Goal: Use online tool/utility

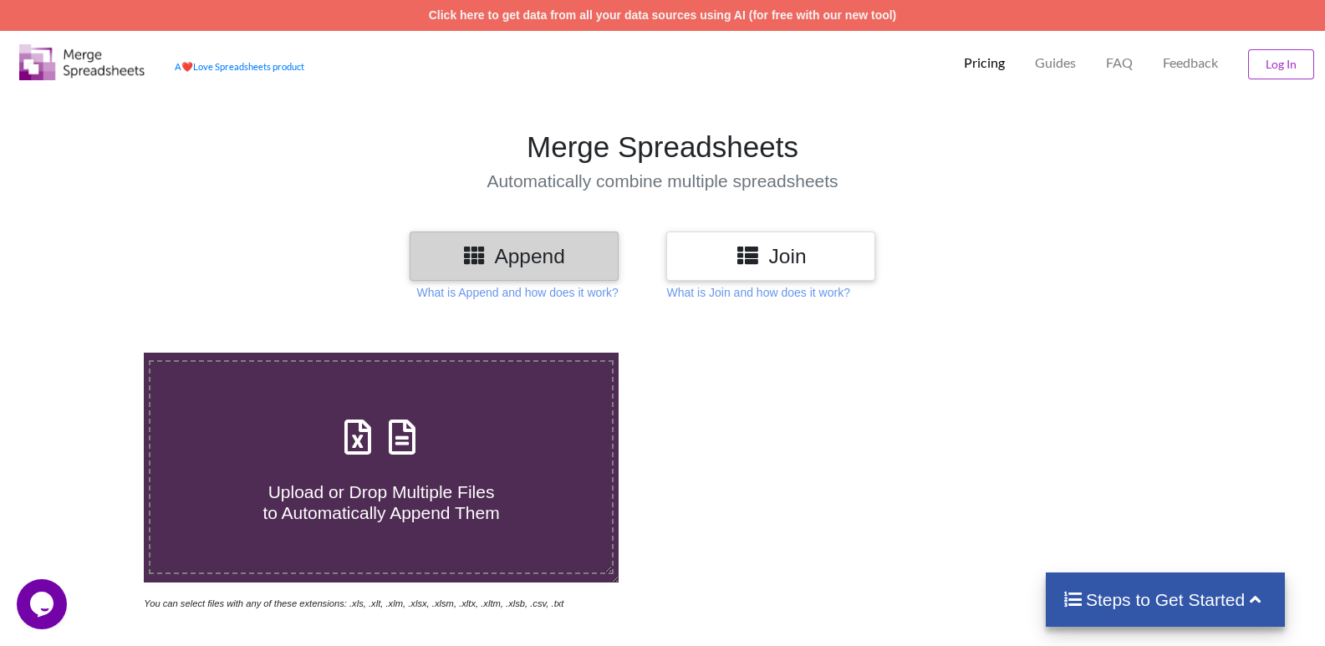
click at [407, 475] on h4 "Upload or Drop Multiple Files to Automatically Append Them" at bounding box center [380, 492] width 461 height 64
click at [92, 353] on input "Upload or Drop Multiple Files to Automatically Append Them" at bounding box center [92, 353] width 0 height 0
type input "C:\fakepath\[PERSON_NAME] SHRINAGAR.xls"
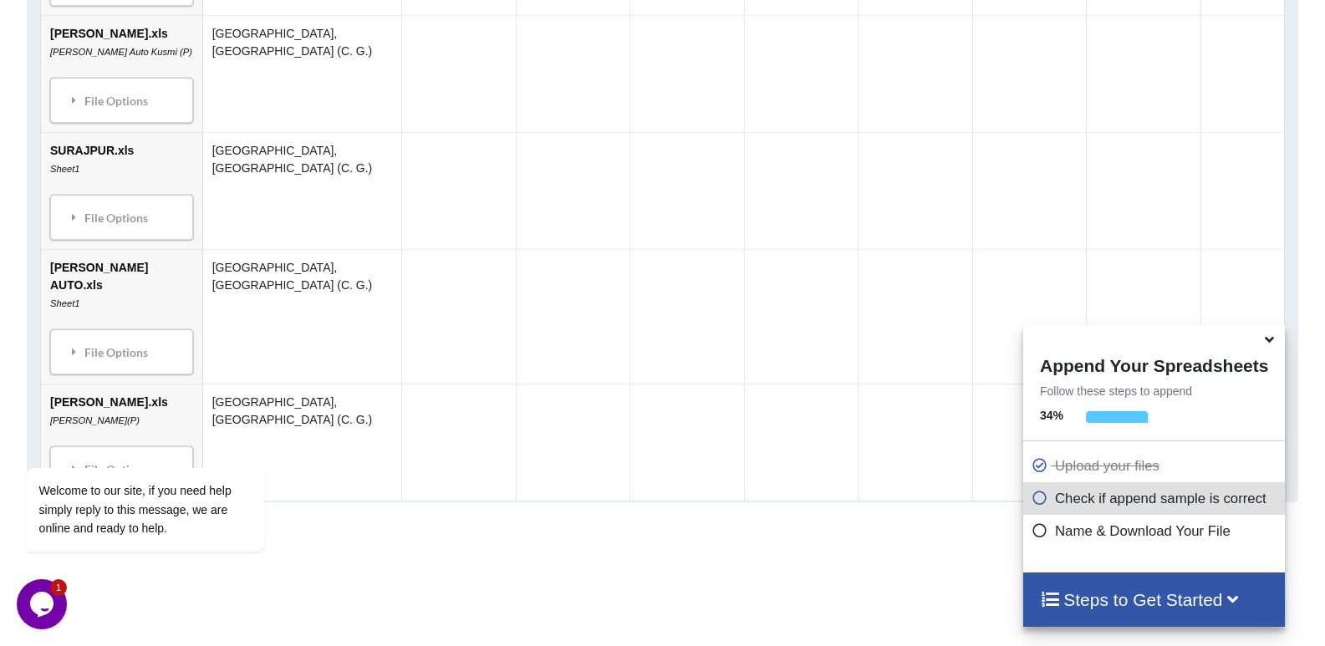
scroll to position [2451, 0]
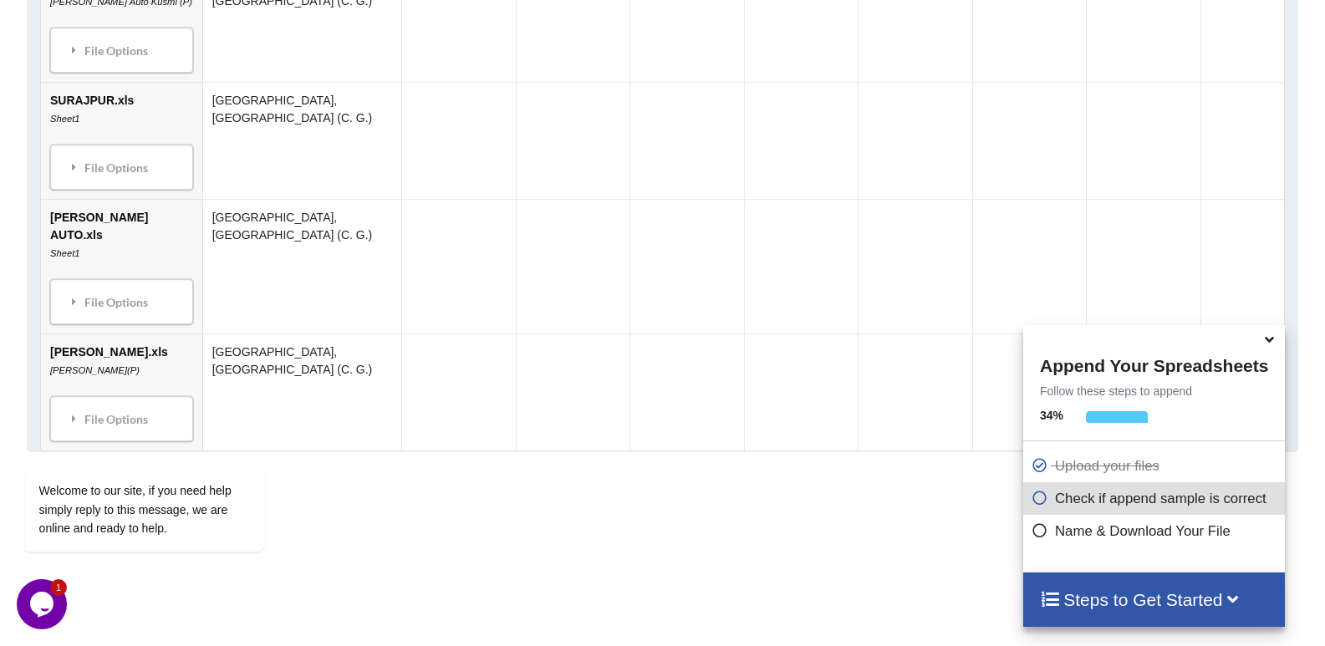
drag, startPoint x: 1055, startPoint y: 540, endPoint x: 953, endPoint y: 501, distance: 109.3
click at [1034, 501] on icon at bounding box center [1039, 495] width 17 height 14
click at [1037, 535] on icon at bounding box center [1039, 528] width 17 height 14
click at [1035, 535] on icon at bounding box center [1039, 528] width 17 height 14
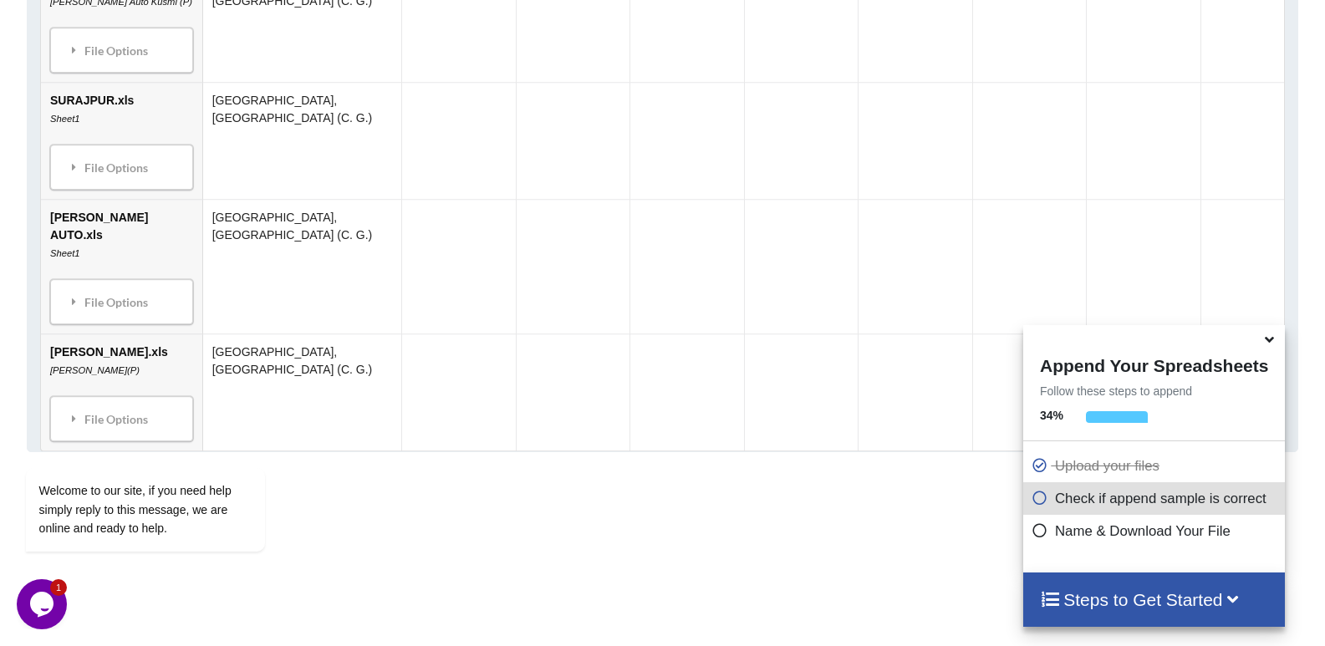
click at [1058, 603] on h4 "Steps to Get Started" at bounding box center [1154, 599] width 228 height 21
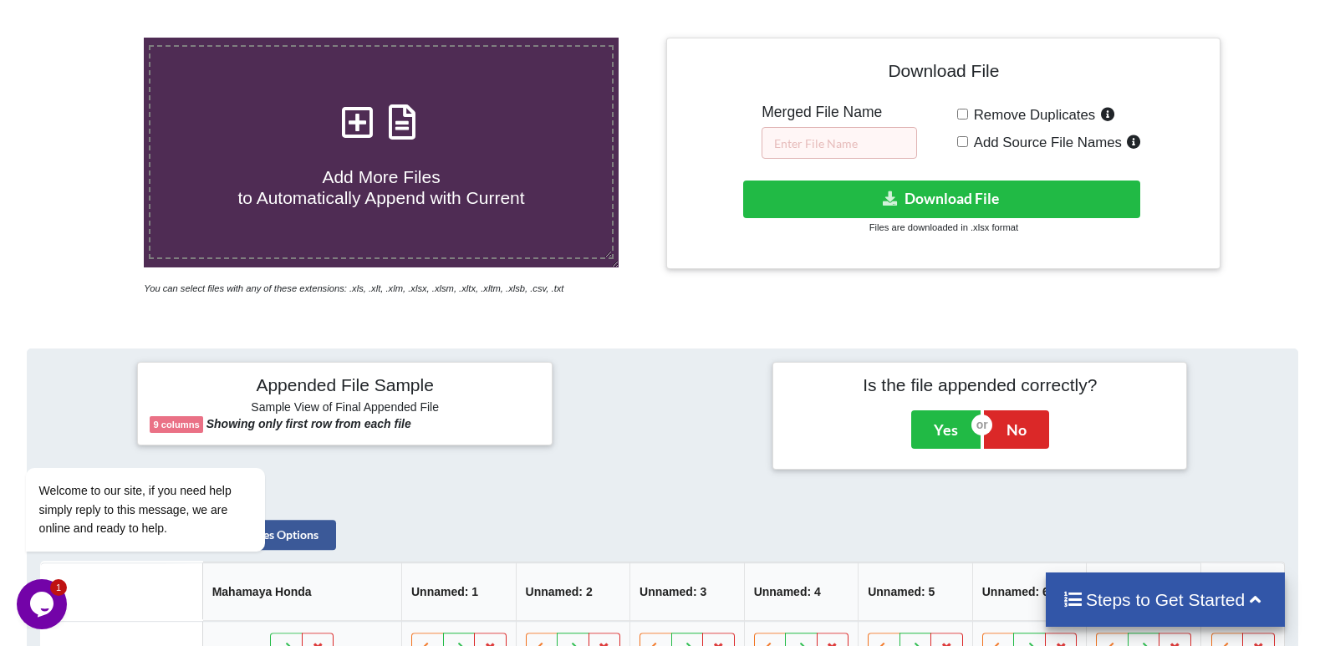
scroll to position [278, 0]
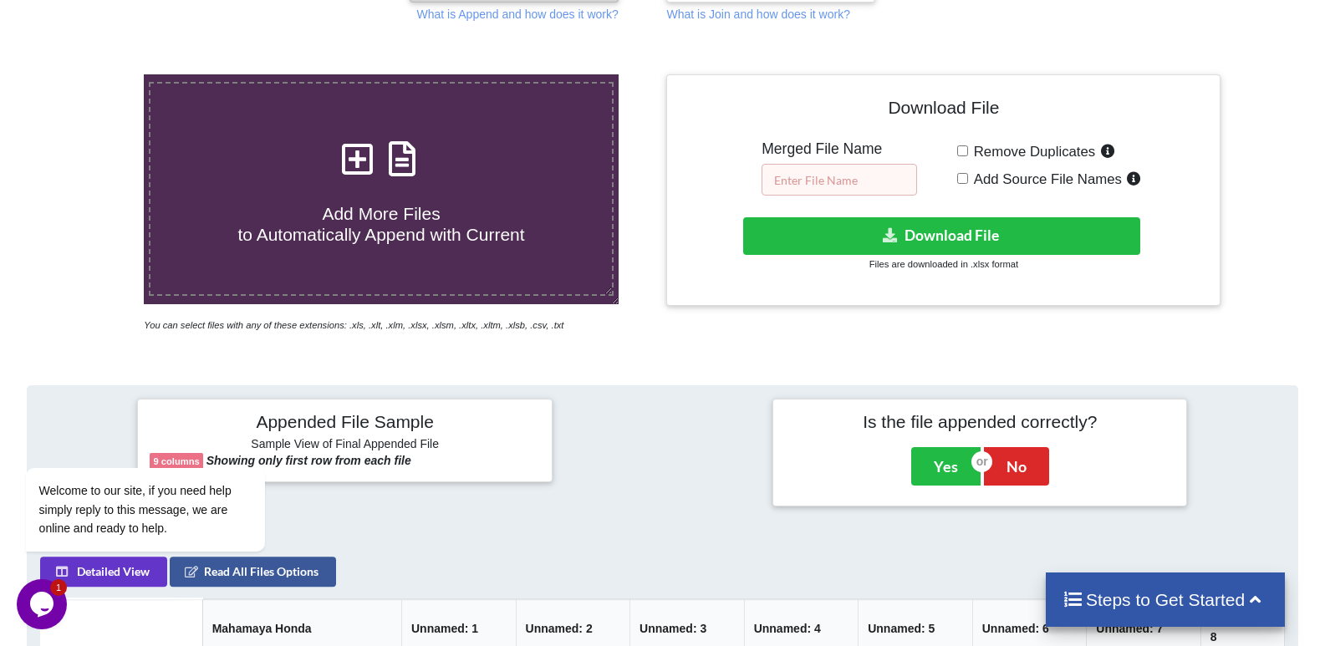
click at [872, 178] on input "text" at bounding box center [838, 180] width 155 height 32
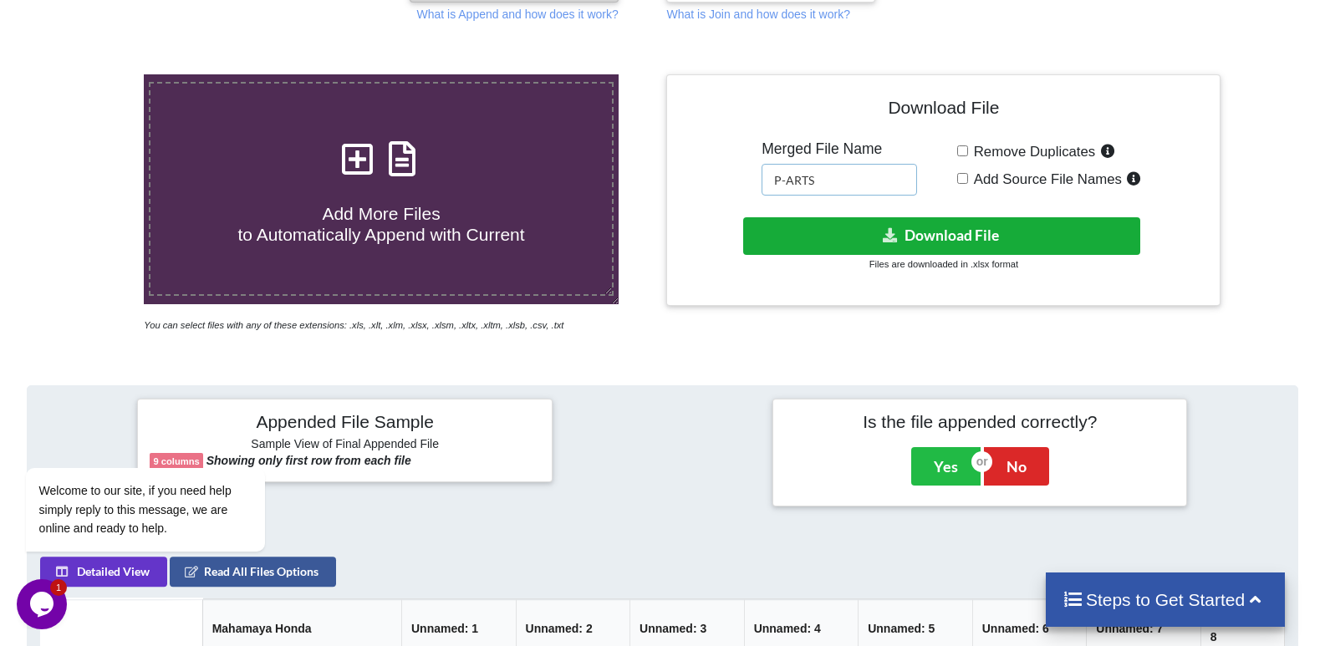
type input "P-ARTS"
click at [911, 238] on button "Download File" at bounding box center [941, 236] width 397 height 38
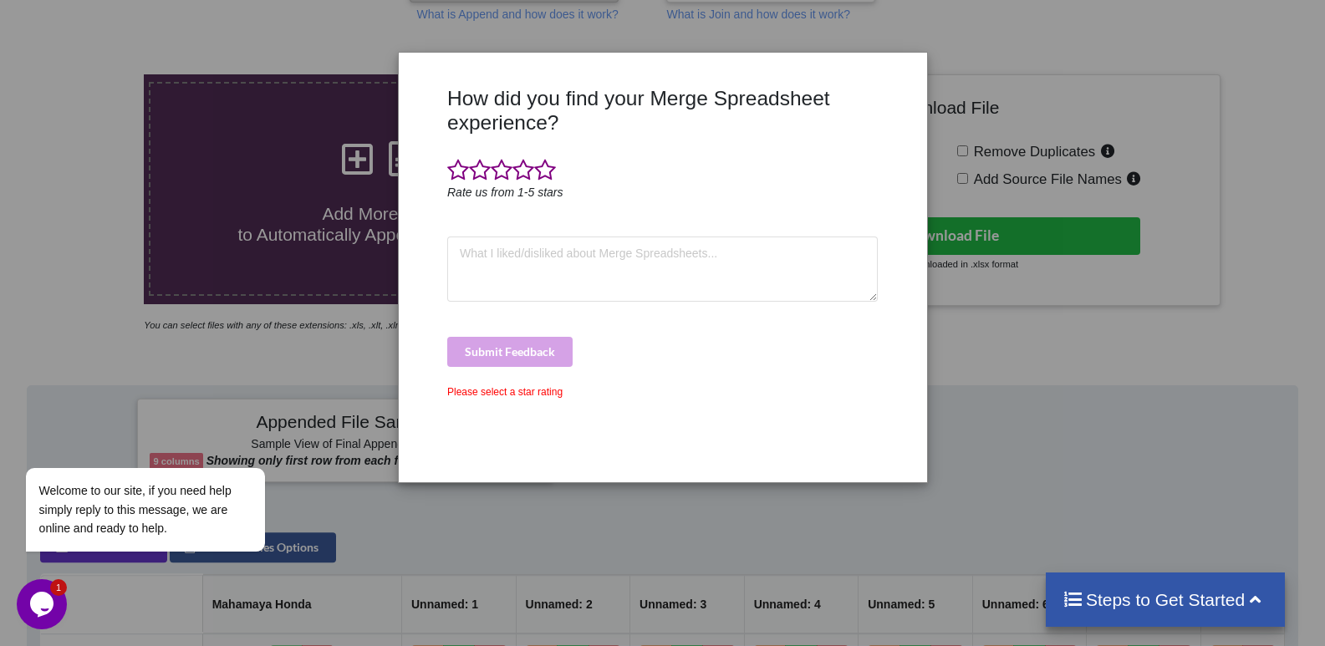
click at [945, 68] on div "How did you find your Merge Spreadsheet experience? Rate us from 1-5 stars Subm…" at bounding box center [662, 323] width 1325 height 646
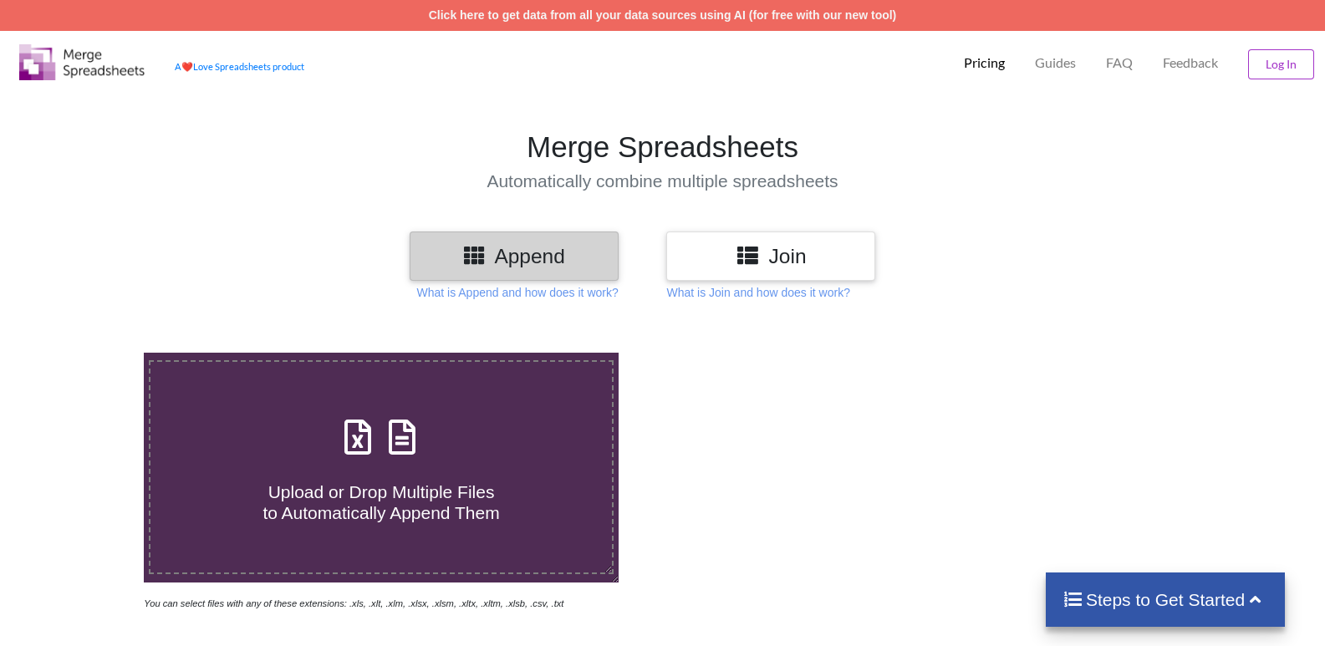
scroll to position [278, 0]
